Goal: Task Accomplishment & Management: Complete application form

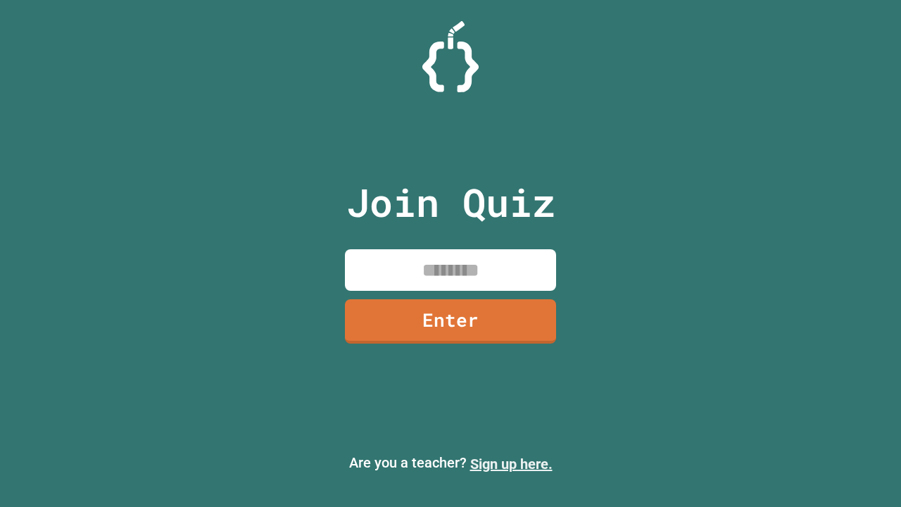
click at [511, 464] on link "Sign up here." at bounding box center [511, 464] width 82 height 17
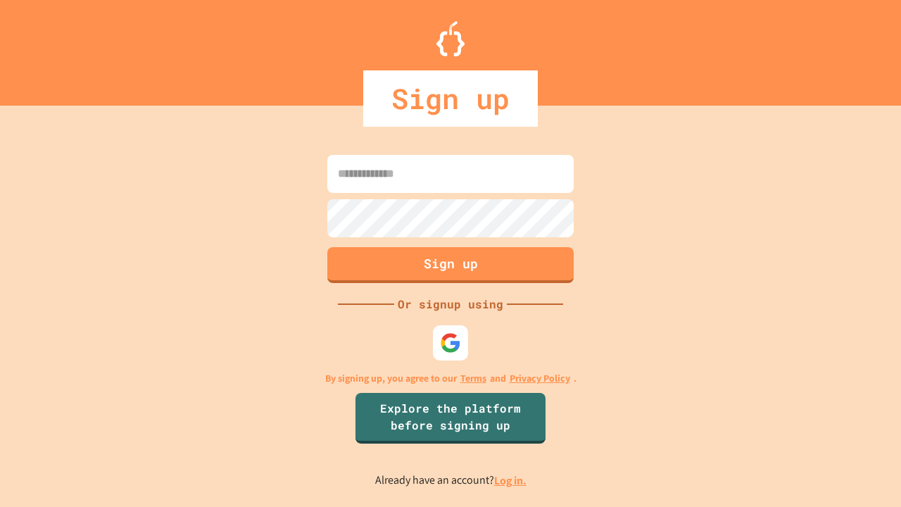
click at [511, 480] on link "Log in." at bounding box center [510, 480] width 32 height 15
